Goal: Task Accomplishment & Management: Use online tool/utility

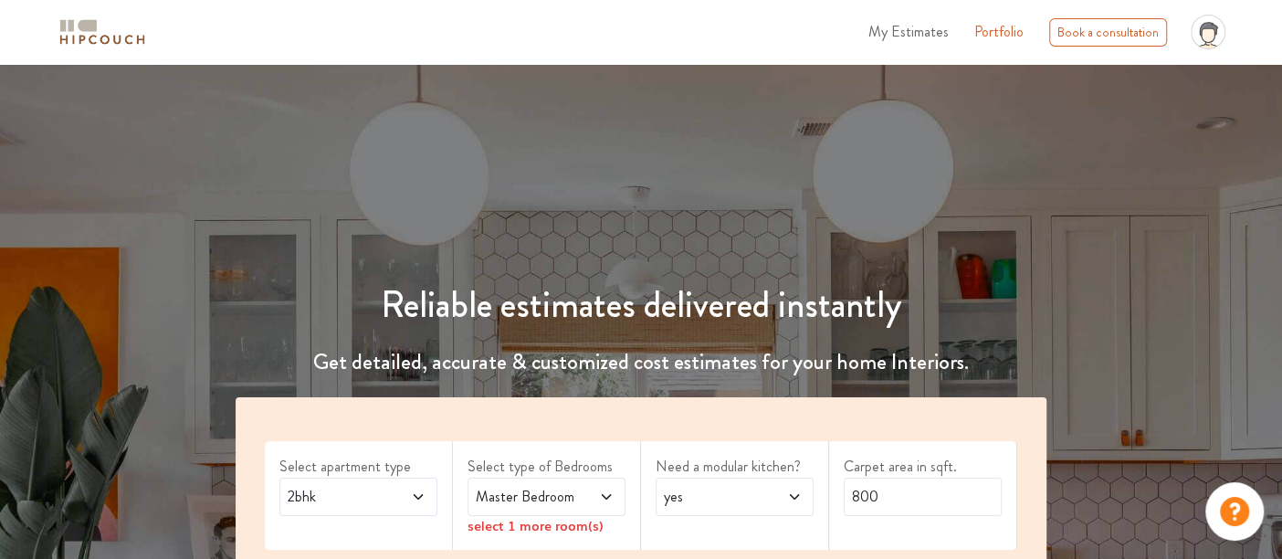
click at [404, 492] on span at bounding box center [408, 497] width 36 height 22
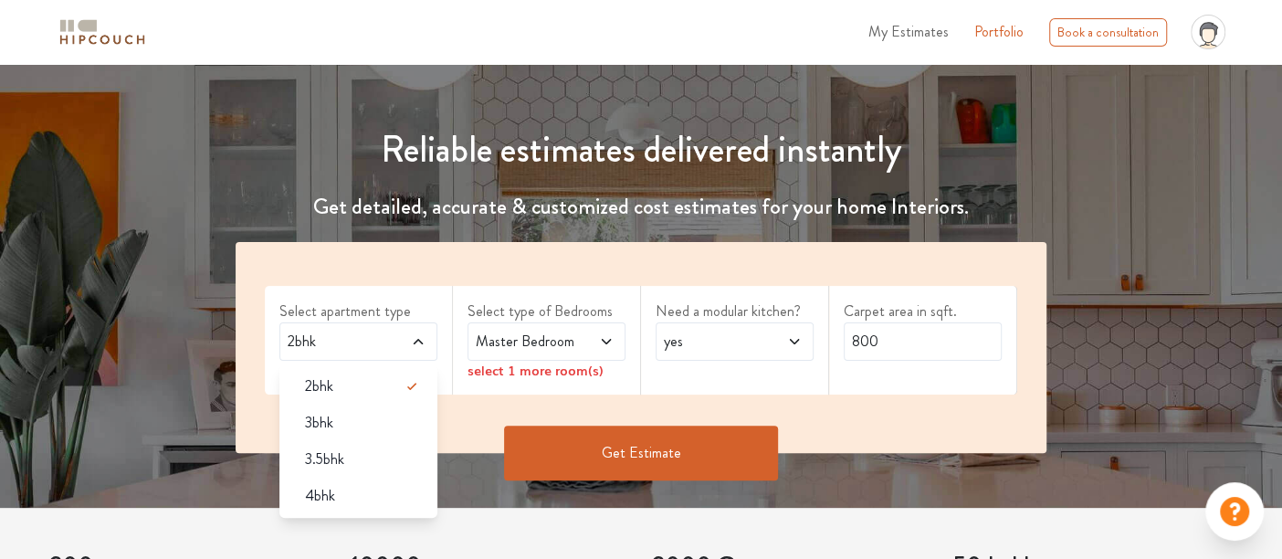
scroll to position [193, 0]
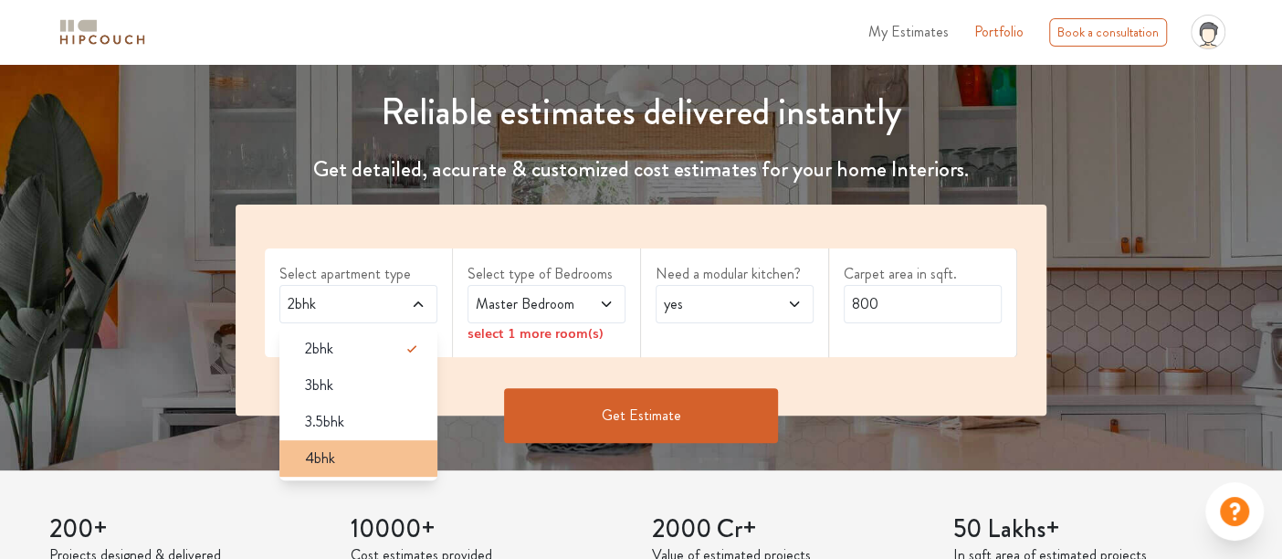
click at [347, 449] on div "4bhk" at bounding box center [363, 458] width 147 height 22
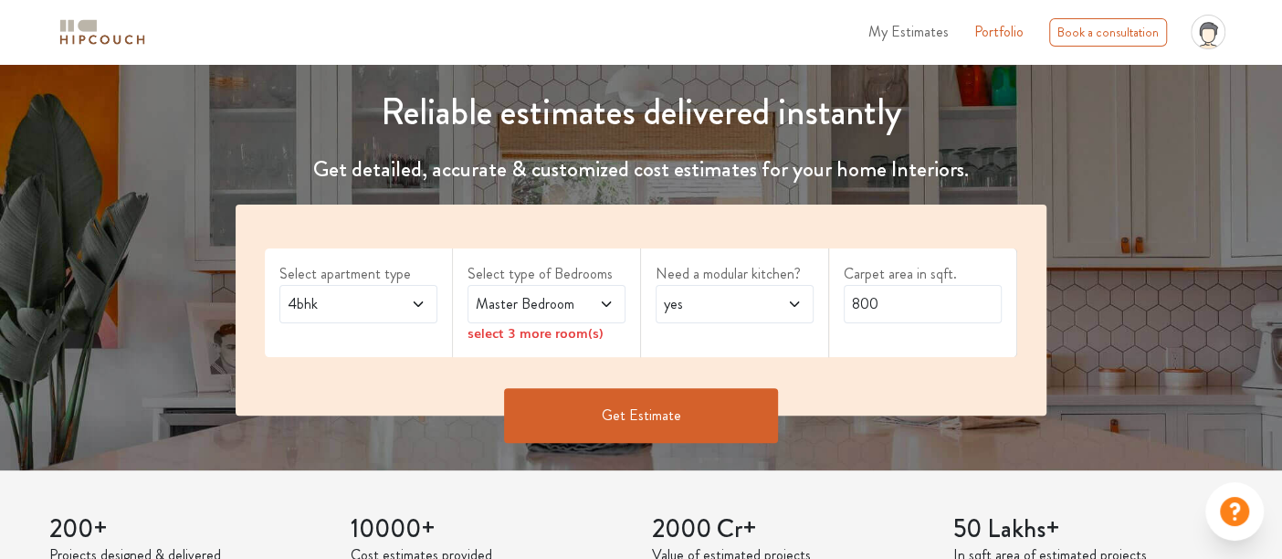
click at [562, 302] on span "Master Bedroom" at bounding box center [525, 304] width 106 height 22
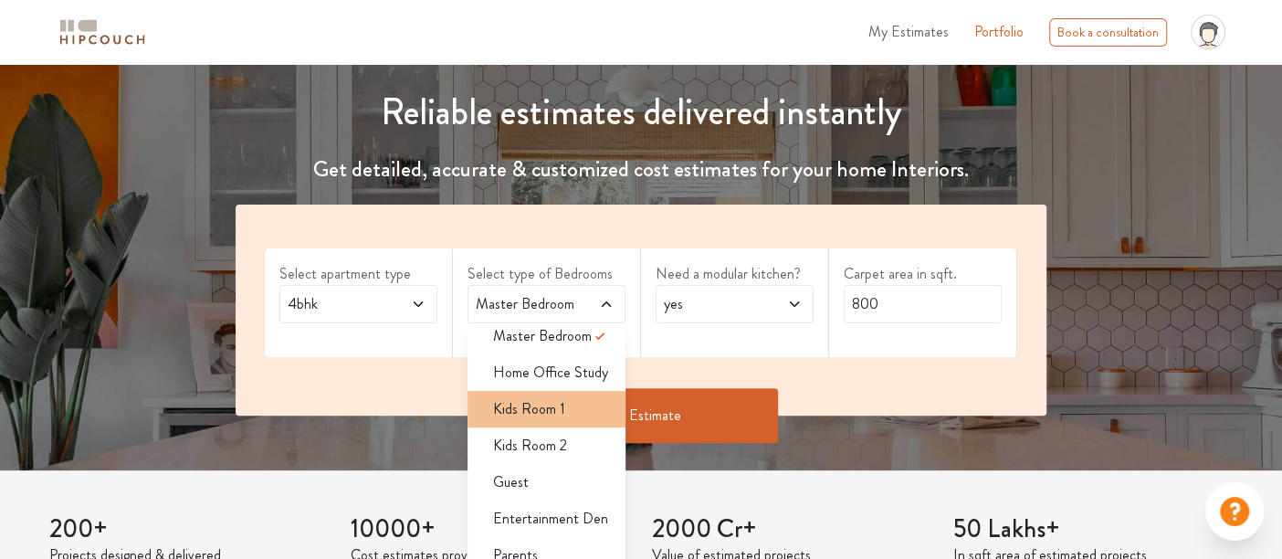
scroll to position [14, 0]
click at [529, 405] on span "Kids Room 1" at bounding box center [529, 408] width 72 height 22
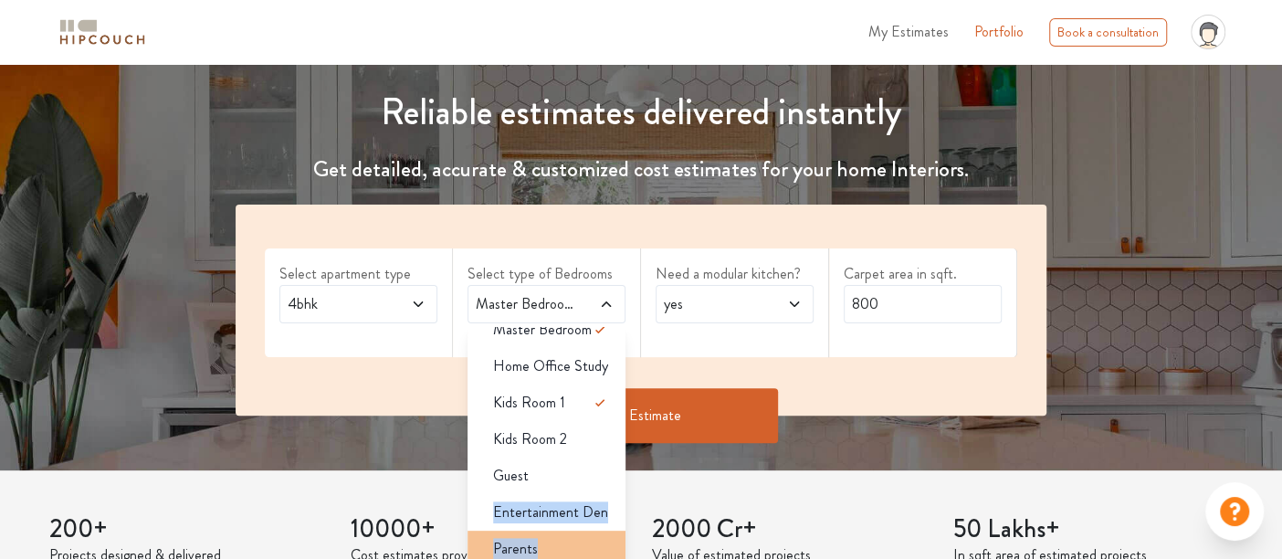
drag, startPoint x: 534, startPoint y: 478, endPoint x: 537, endPoint y: 548, distance: 69.4
click at [537, 548] on ul "Master Bedroom Home Office Study Kids Room 1 Kids Room 2 Guest Entertainment De…" at bounding box center [546, 466] width 158 height 279
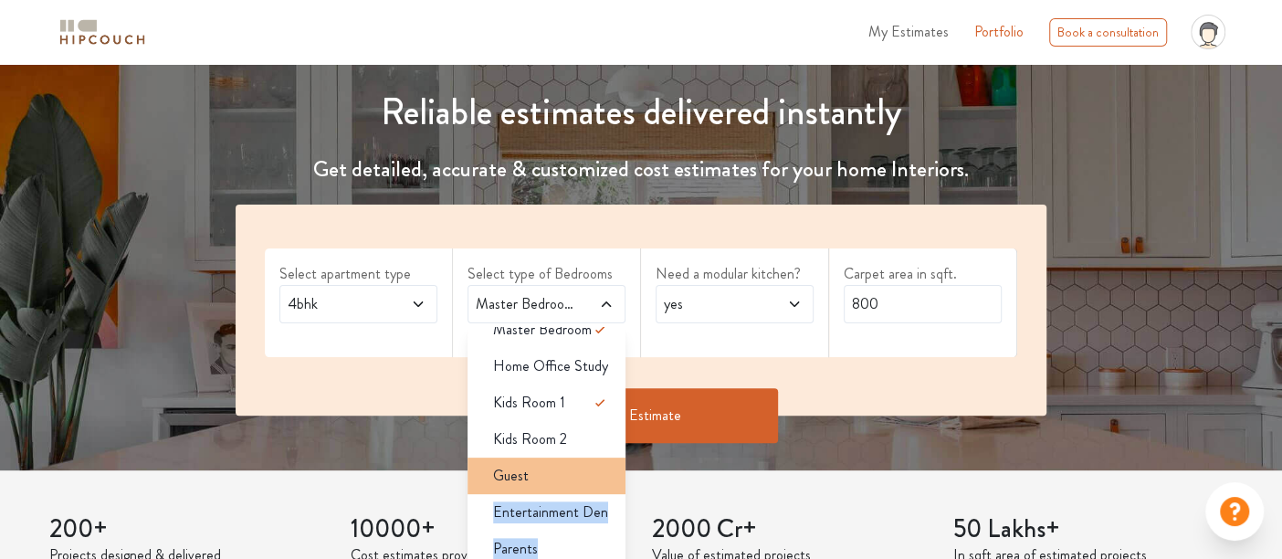
click at [552, 481] on div "Guest" at bounding box center [551, 476] width 147 height 22
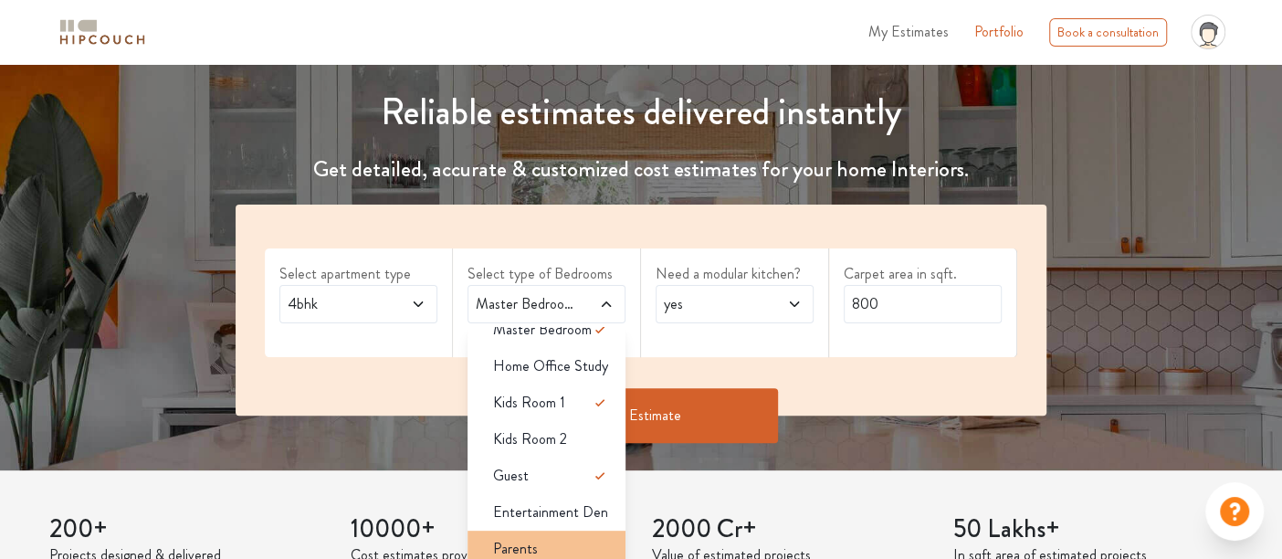
click at [574, 533] on li "Parents" at bounding box center [546, 548] width 158 height 37
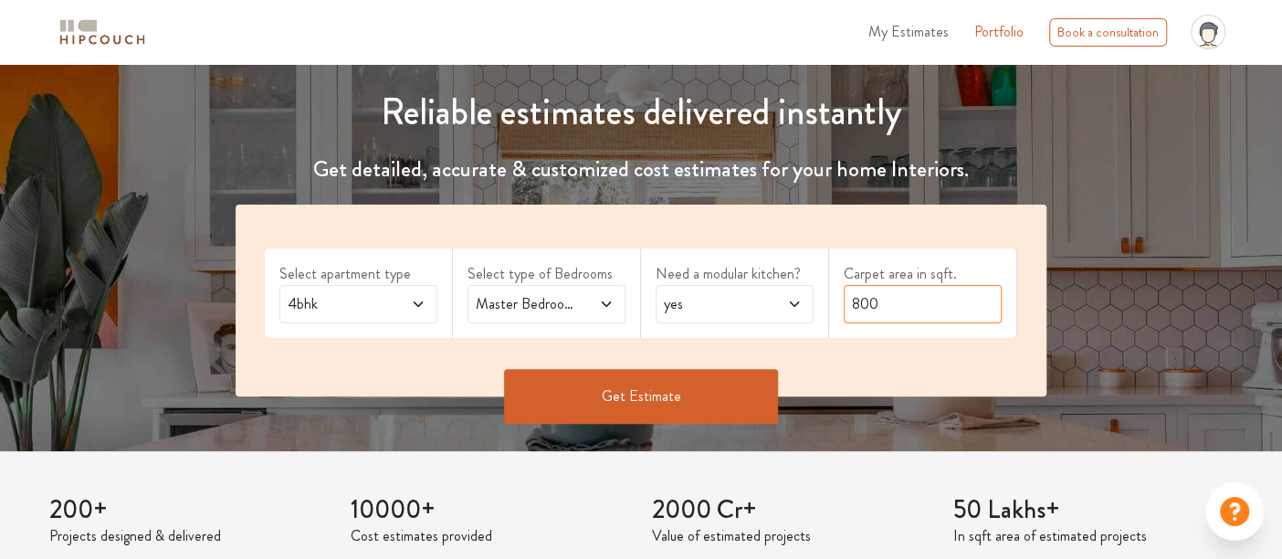
click at [874, 296] on input "800" at bounding box center [923, 304] width 158 height 38
type input "1000"
click at [697, 384] on button "Get Estimate" at bounding box center [641, 396] width 274 height 55
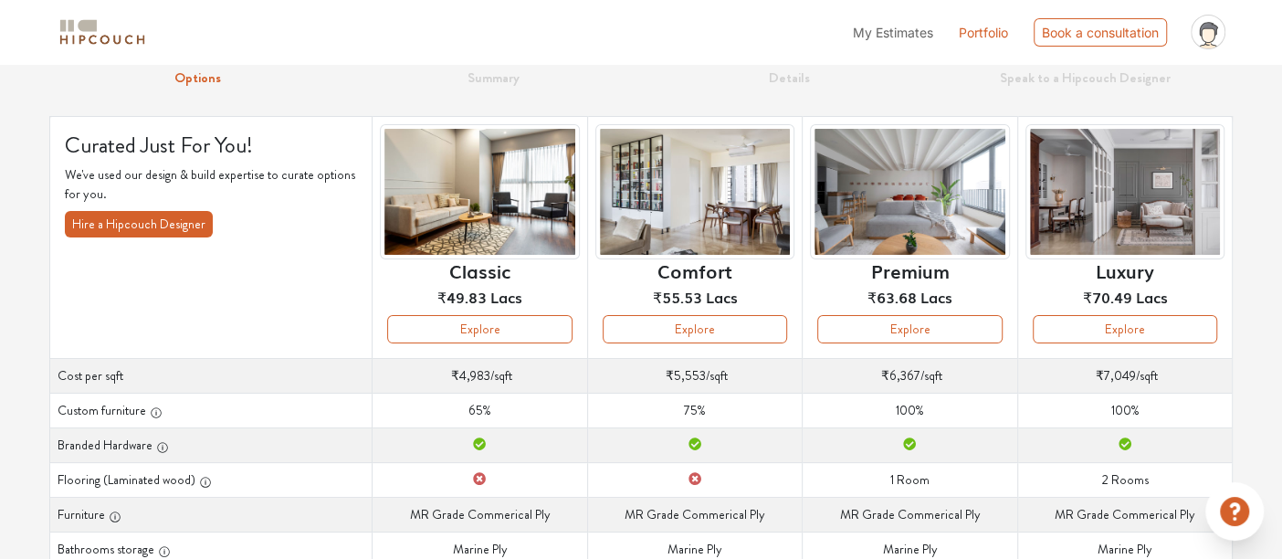
scroll to position [77, 0]
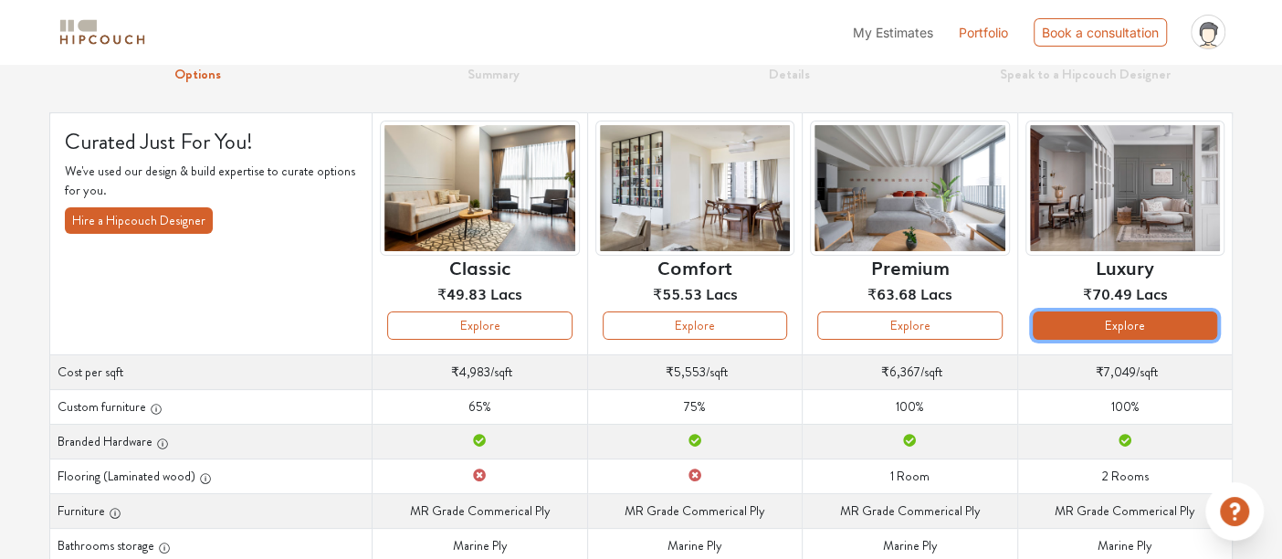
click at [1087, 319] on button "Explore" at bounding box center [1125, 325] width 184 height 28
